Goal: Use online tool/utility: Utilize a website feature to perform a specific function

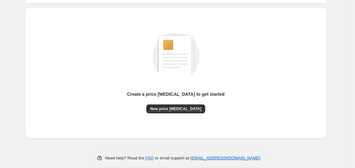
scroll to position [70, 0]
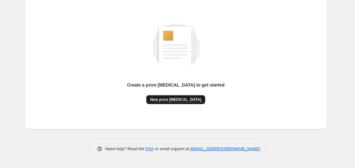
click at [183, 98] on span "New price [MEDICAL_DATA]" at bounding box center [175, 99] width 51 height 5
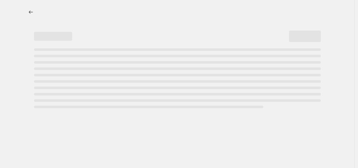
select select "percentage"
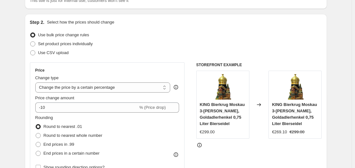
scroll to position [63, 0]
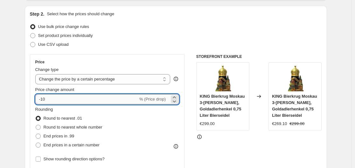
click at [86, 101] on input "-10" at bounding box center [86, 99] width 103 height 10
type input "-1"
type input "-35"
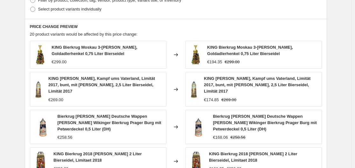
scroll to position [477, 0]
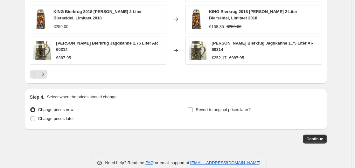
click at [312, 136] on span "Continue" at bounding box center [315, 138] width 17 height 5
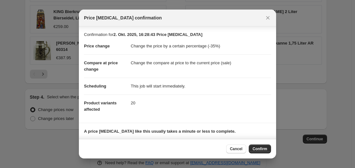
scroll to position [41, 0]
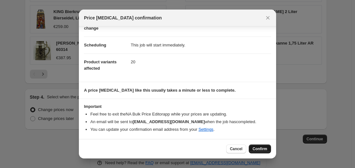
click at [263, 152] on button "Confirm" at bounding box center [260, 148] width 22 height 9
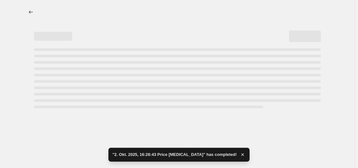
select select "percentage"
